Goal: Check status: Check status

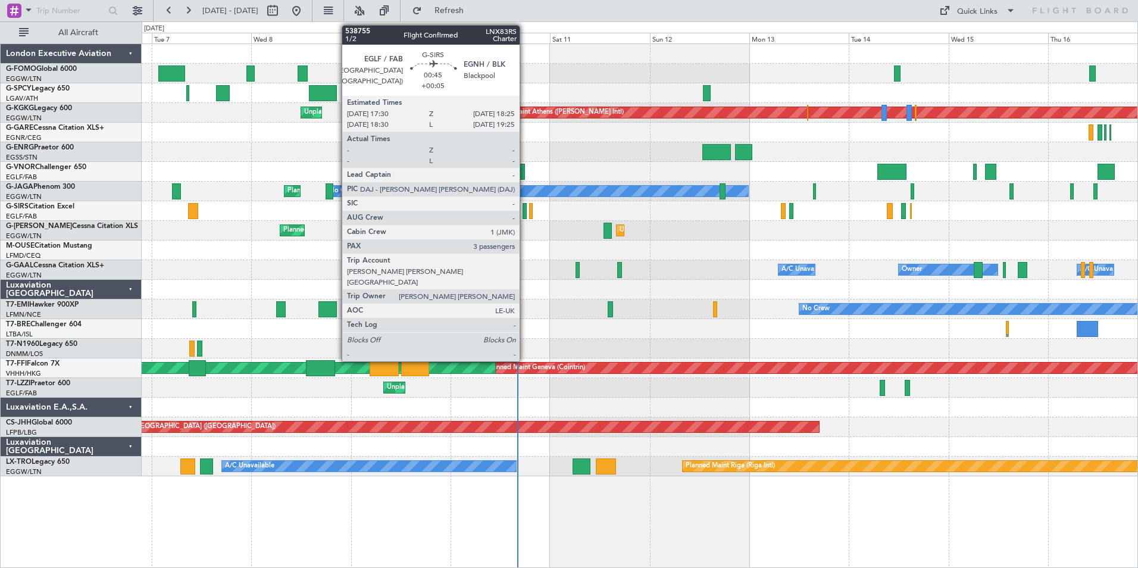
click at [524, 213] on div at bounding box center [525, 211] width 4 height 16
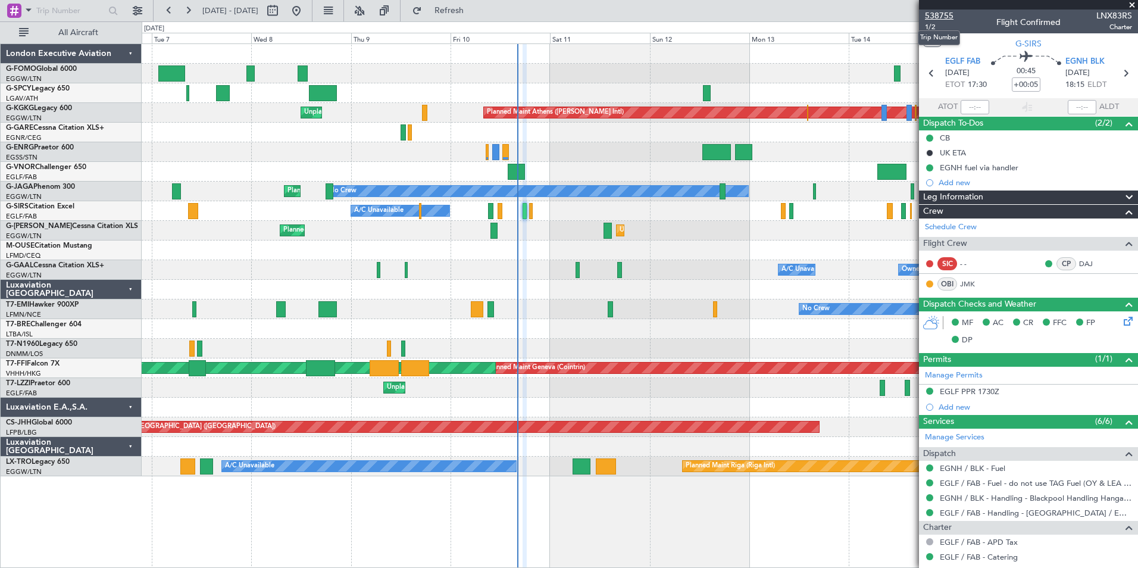
click at [949, 17] on span "538755" at bounding box center [939, 16] width 29 height 13
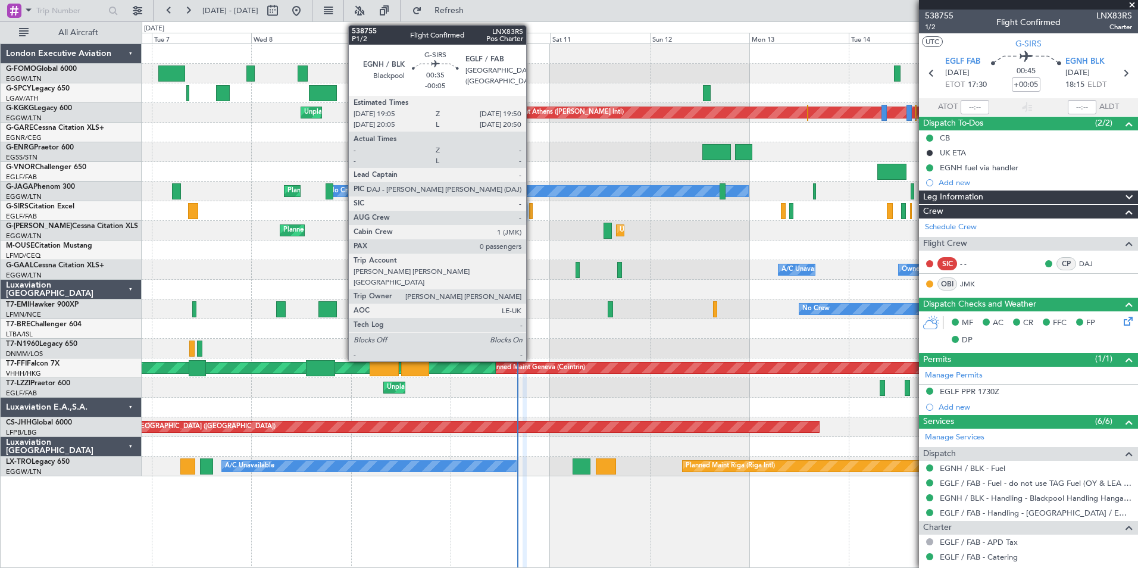
click at [532, 211] on div at bounding box center [531, 211] width 4 height 16
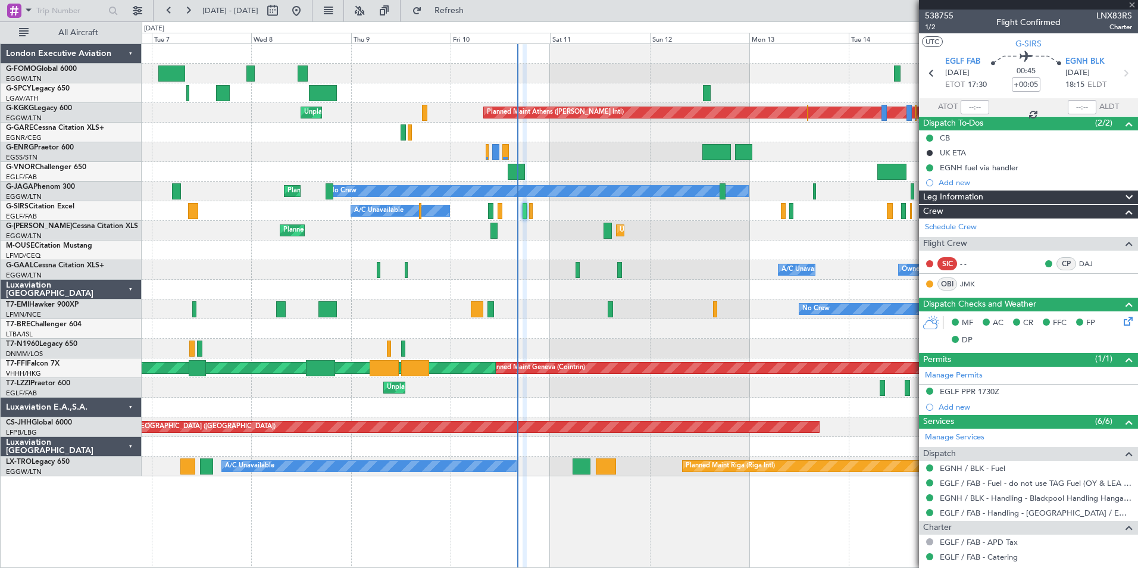
type input "-00:05"
type input "0"
click at [941, 17] on span "538755" at bounding box center [939, 16] width 29 height 13
click at [1132, 5] on span at bounding box center [1132, 5] width 12 height 11
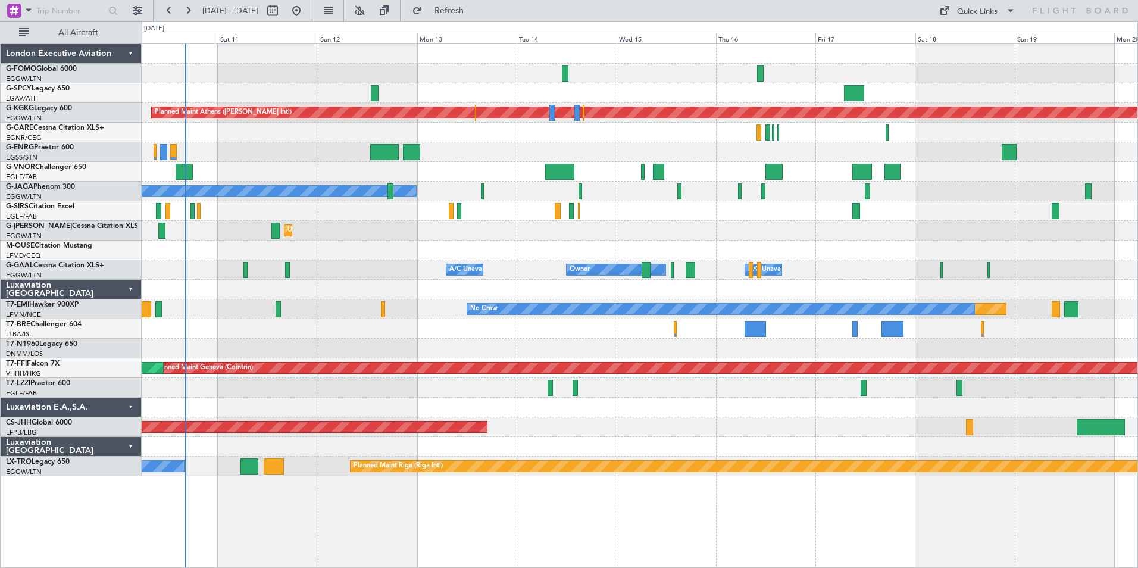
click at [589, 322] on div at bounding box center [640, 329] width 996 height 20
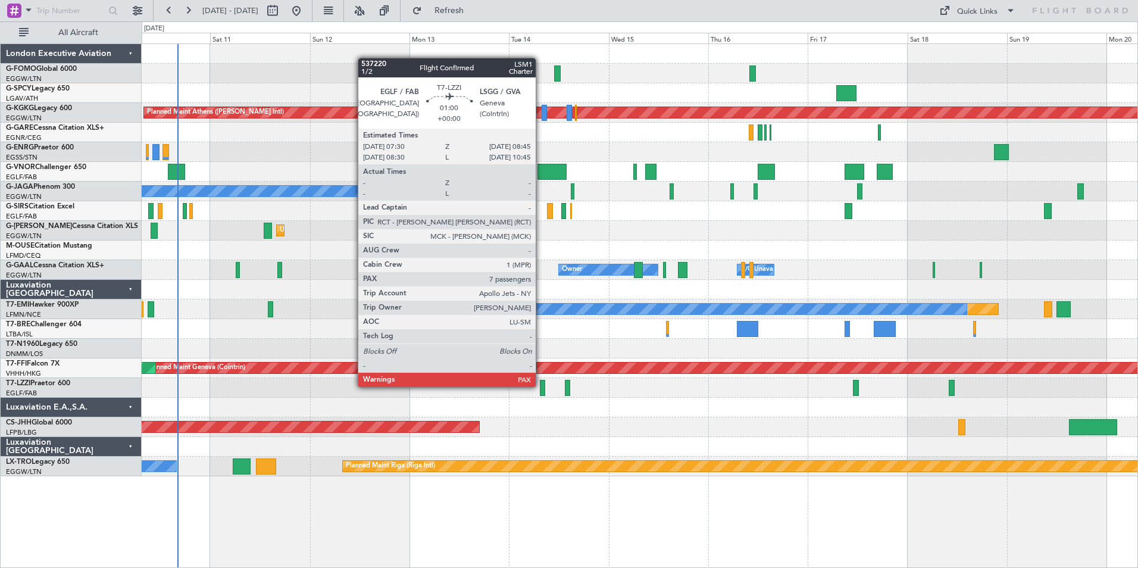
click at [541, 386] on div at bounding box center [542, 388] width 5 height 16
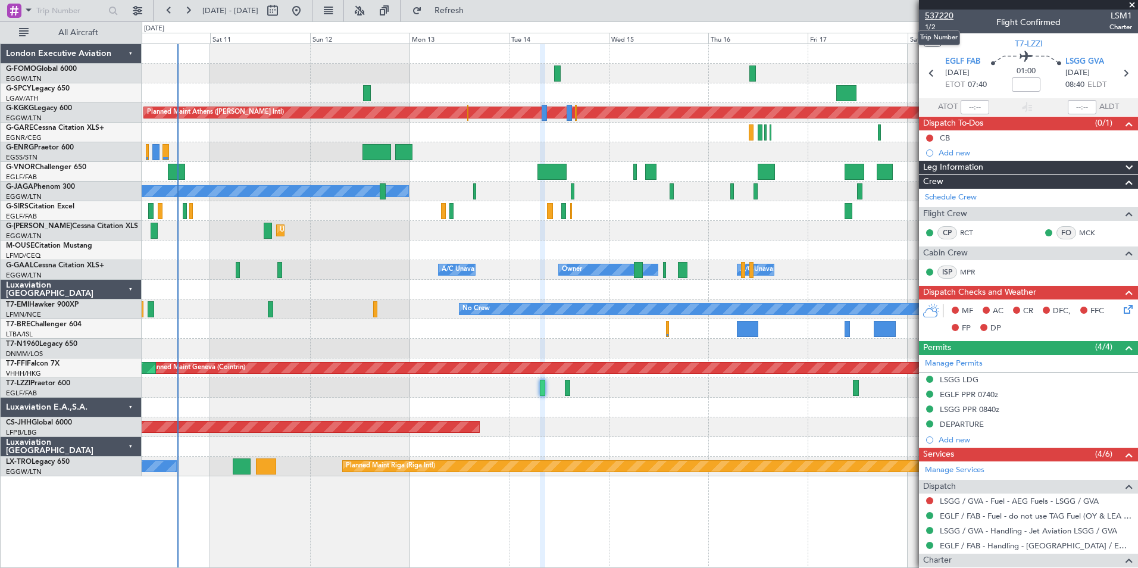
click at [948, 20] on span "537220" at bounding box center [939, 16] width 29 height 13
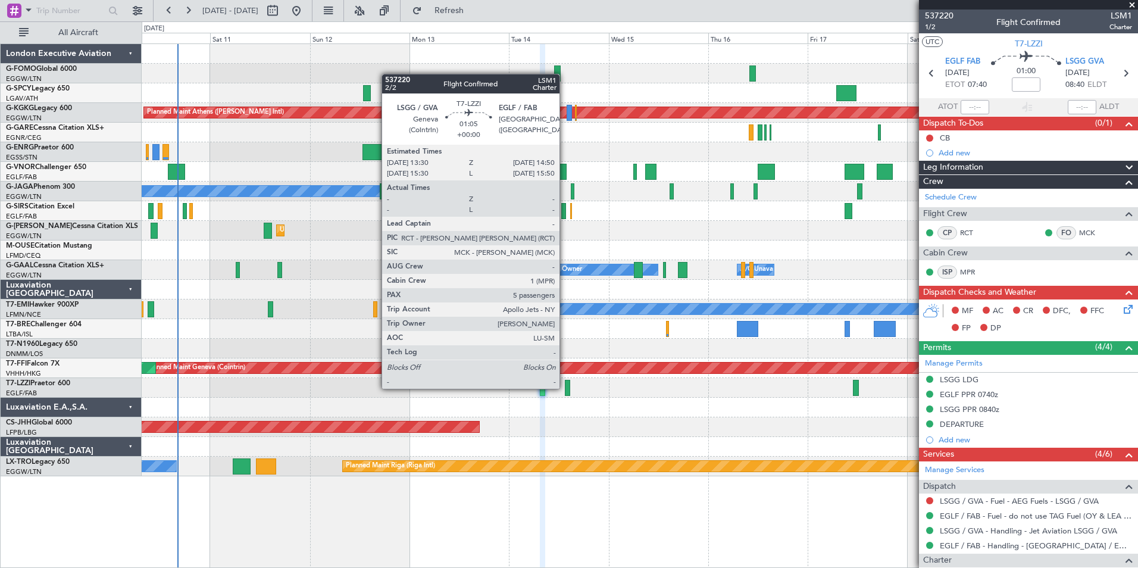
click at [565, 388] on div at bounding box center [568, 388] width 6 height 16
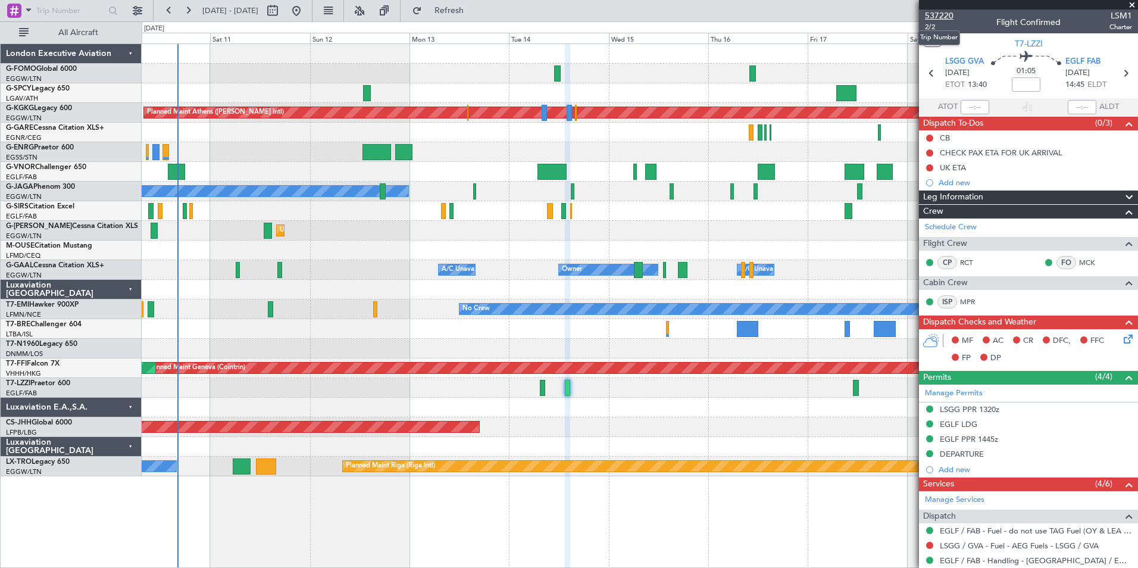
click at [945, 19] on span "537220" at bounding box center [939, 16] width 29 height 13
click at [1132, 7] on span at bounding box center [1132, 5] width 12 height 11
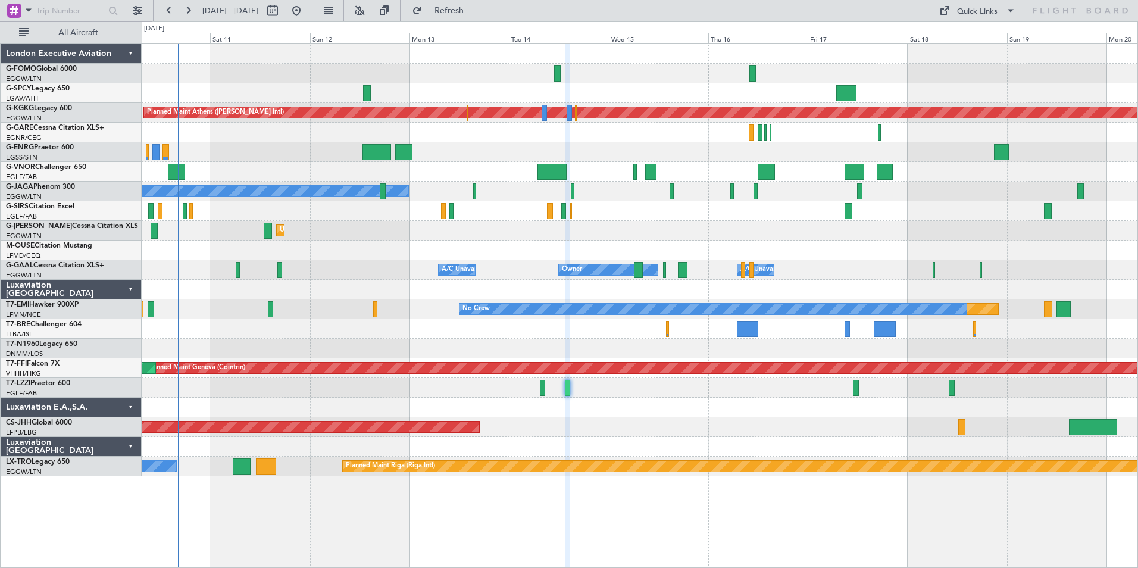
type input "0"
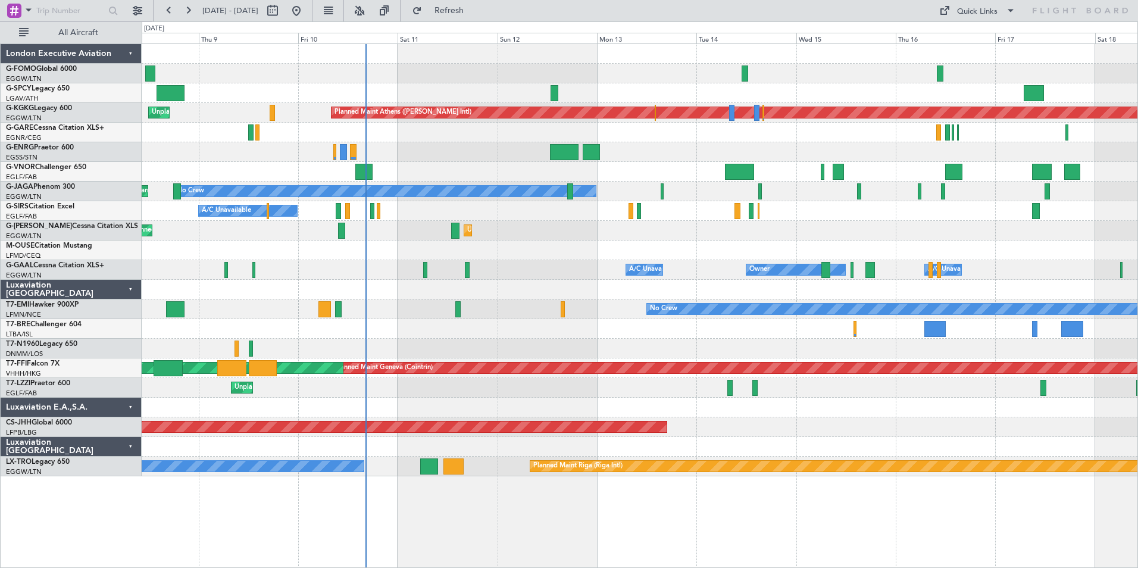
click at [627, 336] on div "Planned Maint Athens ([PERSON_NAME] Intl) Unplanned Maint [GEOGRAPHIC_DATA] (At…" at bounding box center [640, 260] width 996 height 432
click at [474, 14] on span "Refresh" at bounding box center [449, 11] width 50 height 8
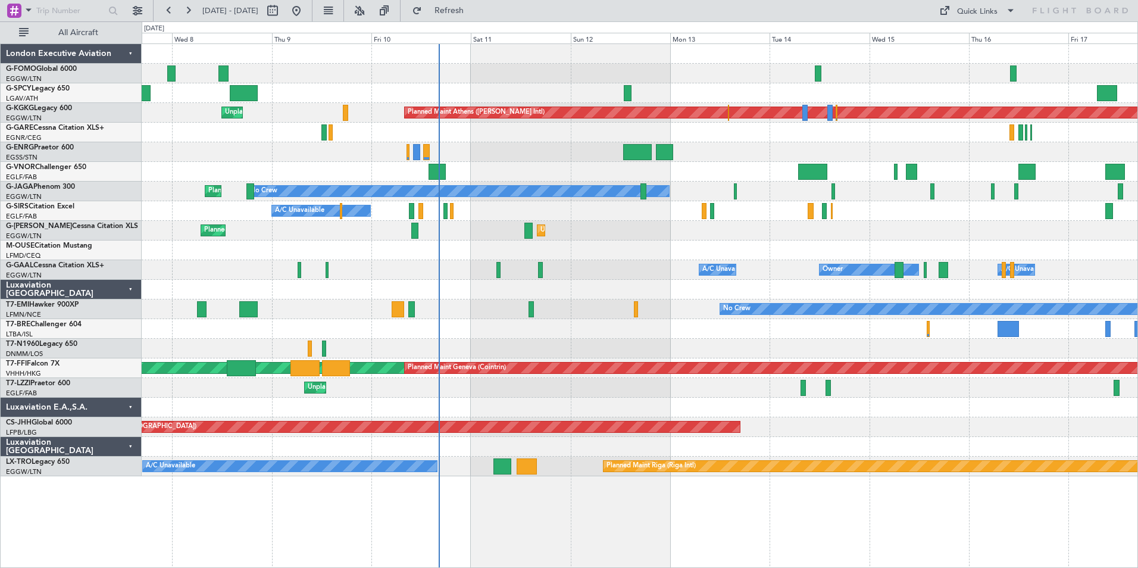
click at [509, 322] on div at bounding box center [640, 329] width 996 height 20
